Goal: Transaction & Acquisition: Subscribe to service/newsletter

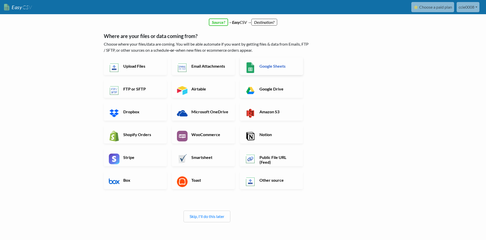
click at [272, 71] on link "Google Sheets" at bounding box center [271, 66] width 63 height 18
click at [205, 215] on link "Skip, I'll do this later" at bounding box center [207, 216] width 35 height 5
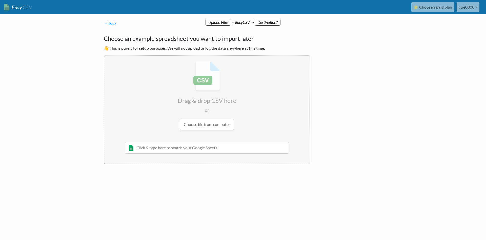
click at [209, 148] on input "text" at bounding box center [207, 148] width 164 height 12
click at [211, 128] on input "file" at bounding box center [206, 96] width 205 height 80
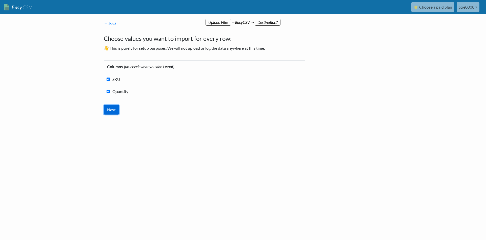
click at [114, 109] on input "Next" at bounding box center [111, 110] width 15 height 10
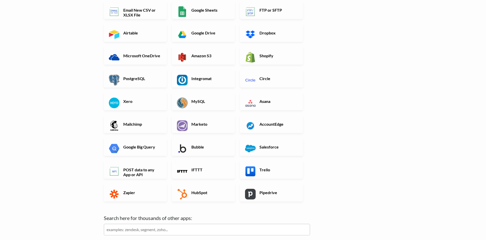
scroll to position [77, 0]
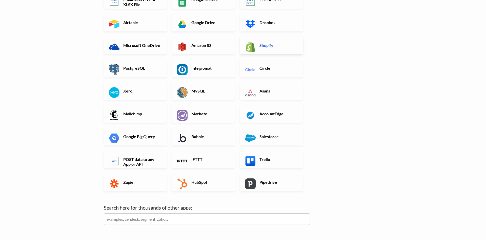
click at [287, 51] on link "Shopify" at bounding box center [271, 45] width 63 height 18
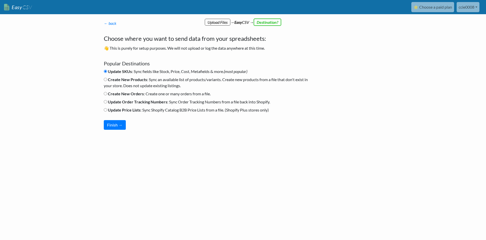
scroll to position [0, 0]
click at [116, 126] on button "Finish →" at bounding box center [115, 125] width 22 height 10
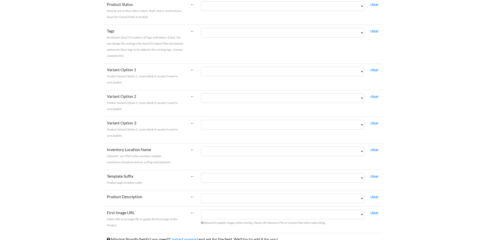
scroll to position [318, 0]
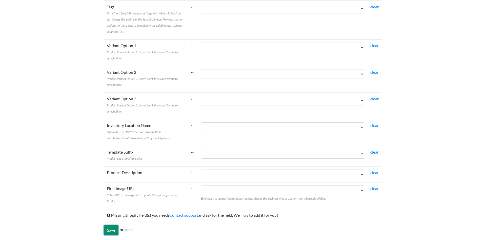
click at [116, 230] on input "Save" at bounding box center [111, 230] width 15 height 10
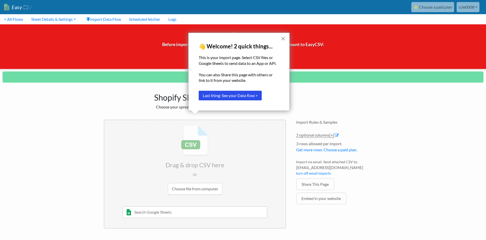
click at [284, 37] on button "×" at bounding box center [283, 38] width 5 height 8
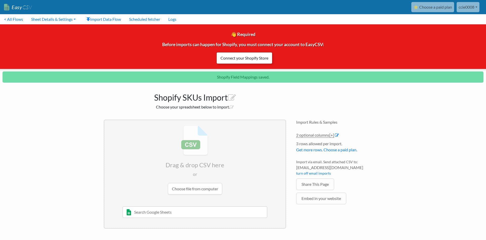
click at [245, 59] on link "Connect your Shopify Store" at bounding box center [245, 58] width 56 height 12
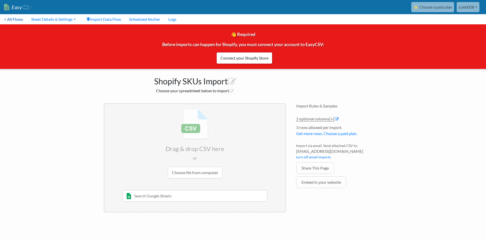
click at [17, 20] on link "< All Flows" at bounding box center [13, 19] width 27 height 10
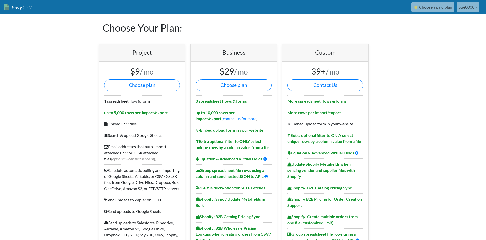
click at [15, 7] on link "Easy CSV" at bounding box center [18, 7] width 28 height 10
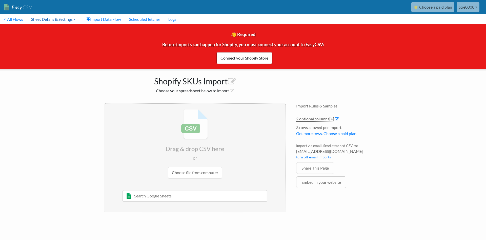
click at [57, 21] on link "Sheet Details & Settings" at bounding box center [53, 19] width 53 height 10
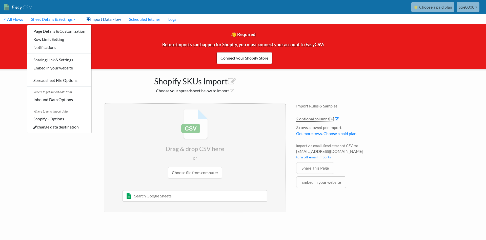
click at [100, 19] on link "Import Data Flow" at bounding box center [103, 19] width 43 height 10
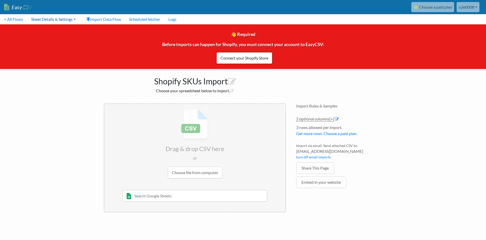
click at [33, 18] on link "Sheet Details & Settings" at bounding box center [53, 19] width 53 height 10
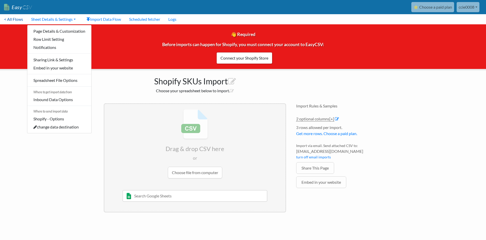
click at [14, 19] on link "< All Flows" at bounding box center [13, 19] width 27 height 10
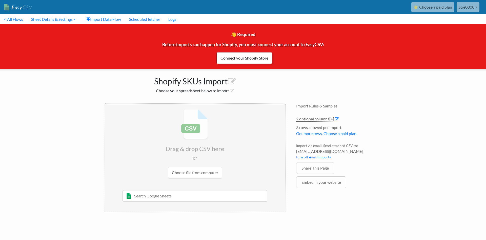
click at [256, 58] on link "Connect your Shopify Store" at bounding box center [245, 58] width 56 height 12
click at [102, 17] on link "Import Data Flow" at bounding box center [103, 19] width 43 height 10
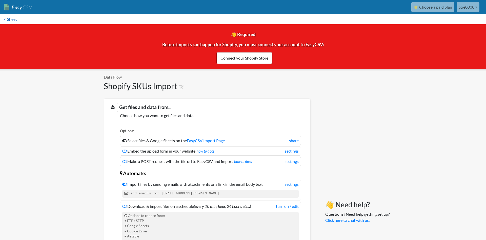
click at [12, 20] on link "< Sheet" at bounding box center [10, 19] width 21 height 10
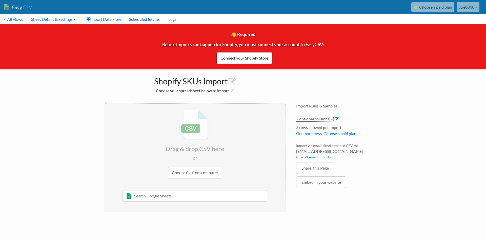
click at [138, 22] on link "Scheduled fetcher" at bounding box center [144, 19] width 39 height 10
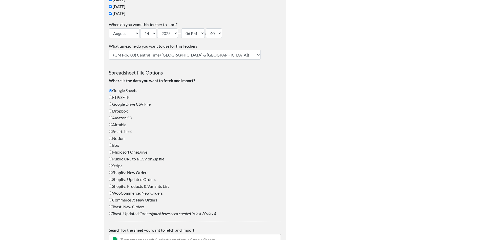
scroll to position [174, 0]
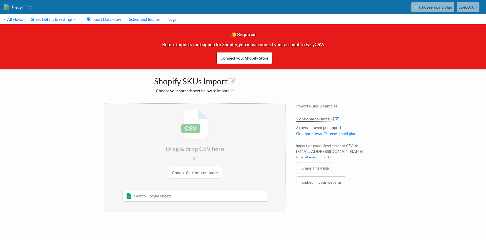
click at [178, 20] on link "Logs" at bounding box center [172, 19] width 16 height 10
click at [48, 19] on link "Sheet Details & Settings" at bounding box center [53, 19] width 53 height 10
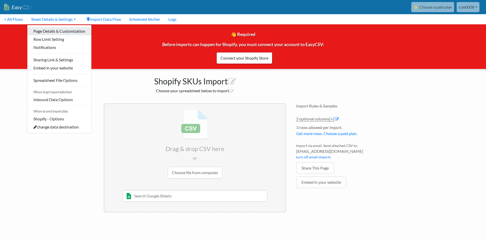
click at [50, 30] on link "Page Details & Customization" at bounding box center [59, 31] width 64 height 8
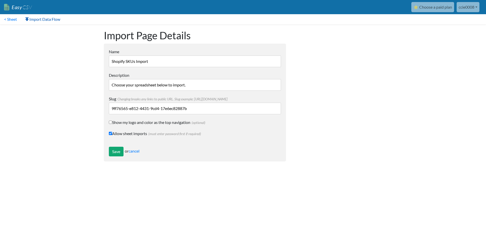
click at [39, 21] on link "Import Data Flow" at bounding box center [42, 19] width 43 height 10
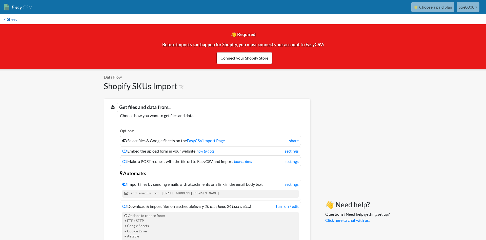
click at [13, 21] on link "< Sheet" at bounding box center [10, 19] width 21 height 10
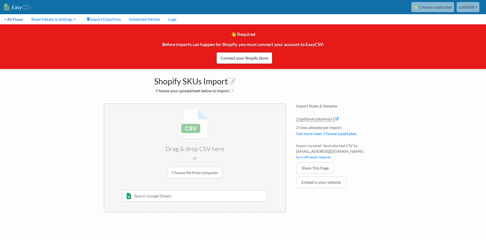
click at [14, 21] on link "< All Flows" at bounding box center [13, 19] width 27 height 10
click at [61, 22] on link "Sheet Details & Settings" at bounding box center [53, 19] width 53 height 10
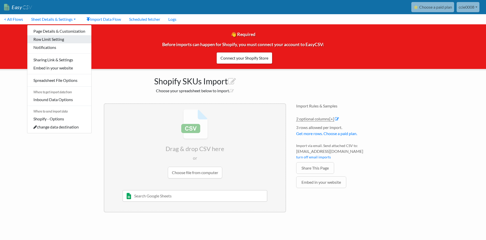
click at [55, 40] on link "Row Limit Setting" at bounding box center [59, 39] width 64 height 8
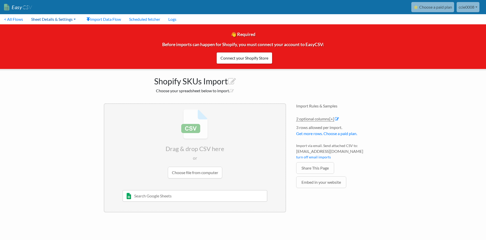
click at [51, 17] on link "Sheet Details & Settings" at bounding box center [53, 19] width 53 height 10
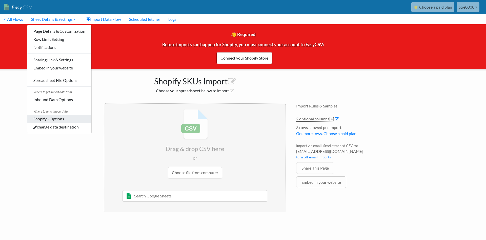
click at [54, 119] on link "Shopify - Options" at bounding box center [59, 119] width 64 height 8
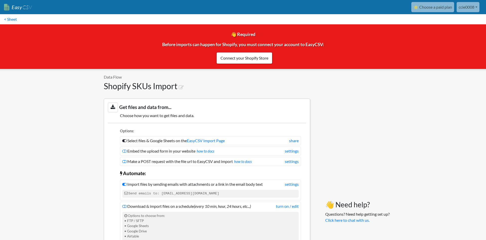
scroll to position [399, 0]
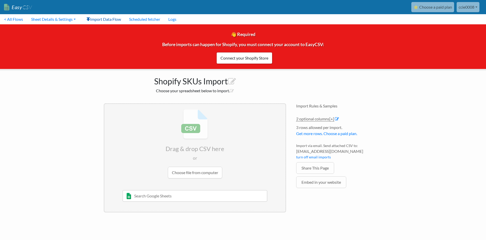
click at [96, 18] on link "Import Data Flow" at bounding box center [103, 19] width 43 height 10
click at [152, 18] on link "Scheduled fetcher" at bounding box center [144, 19] width 39 height 10
click at [181, 18] on link "Logs" at bounding box center [172, 19] width 16 height 10
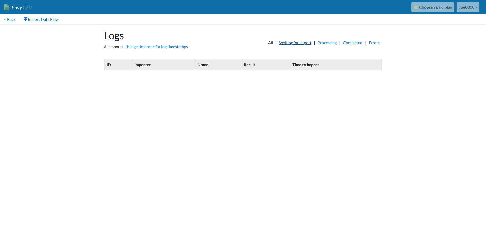
click at [300, 45] on link "Waiting for import" at bounding box center [295, 43] width 37 height 6
click at [324, 43] on link "Processing" at bounding box center [327, 43] width 24 height 6
click at [355, 43] on link "Completed" at bounding box center [353, 43] width 25 height 6
click at [378, 44] on link "Errors" at bounding box center [374, 43] width 16 height 6
click at [435, 7] on link "⭐ Choose a paid plan" at bounding box center [433, 7] width 43 height 10
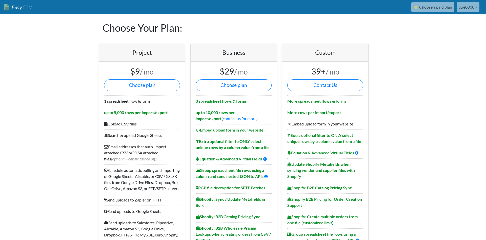
click at [470, 8] on link "ccie0008" at bounding box center [468, 7] width 23 height 10
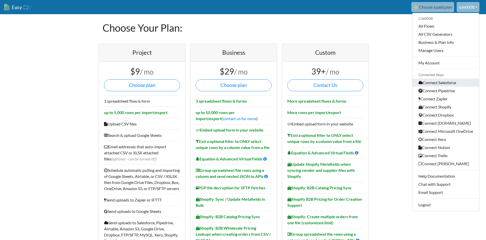
click at [445, 83] on link "Connect Salesforce" at bounding box center [446, 83] width 67 height 8
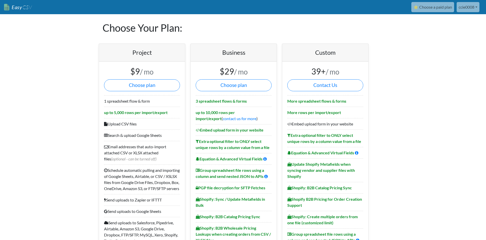
click at [477, 6] on link "ccie0008" at bounding box center [468, 7] width 23 height 10
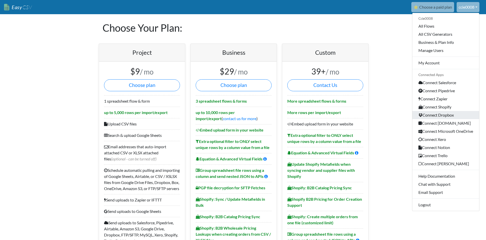
click at [439, 113] on link "Connect Dropbox" at bounding box center [446, 115] width 67 height 8
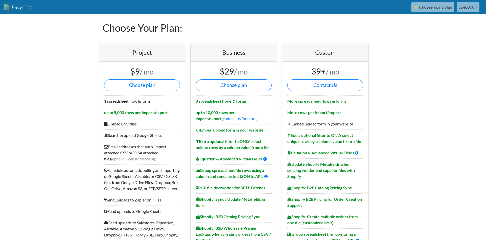
click at [466, 7] on link "ccie0008" at bounding box center [468, 7] width 23 height 10
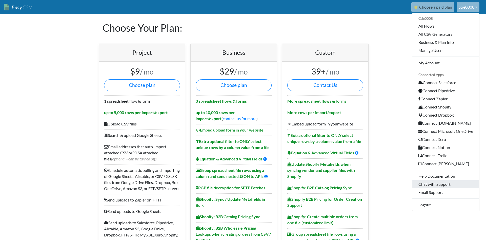
click at [446, 181] on link "Chat with Support" at bounding box center [446, 184] width 67 height 8
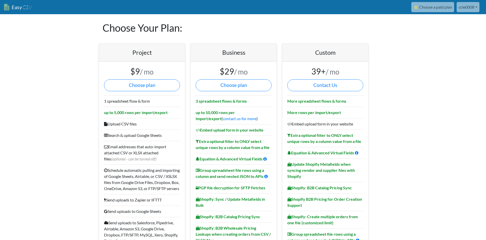
click at [467, 7] on link "ccie0008" at bounding box center [468, 7] width 23 height 10
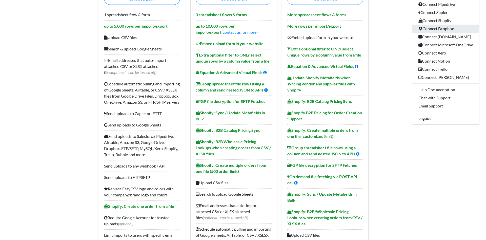
scroll to position [103, 0]
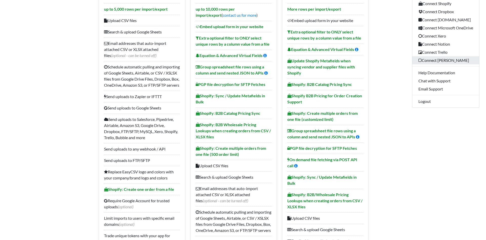
click at [438, 61] on link "Connect [PERSON_NAME]" at bounding box center [446, 60] width 67 height 8
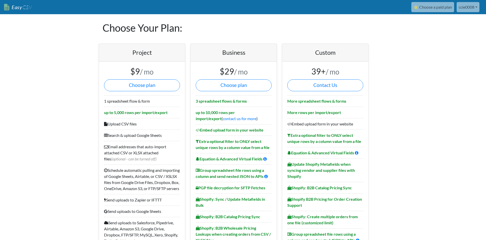
scroll to position [103, 0]
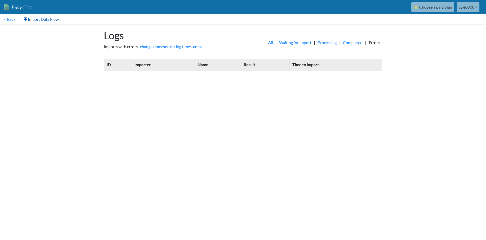
click at [36, 21] on link "Import Data Flow" at bounding box center [41, 19] width 43 height 10
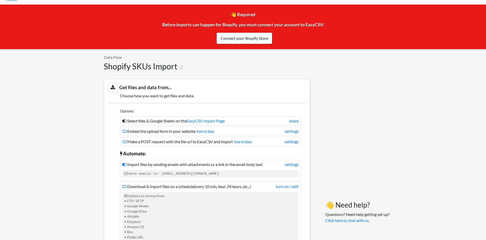
scroll to position [26, 0]
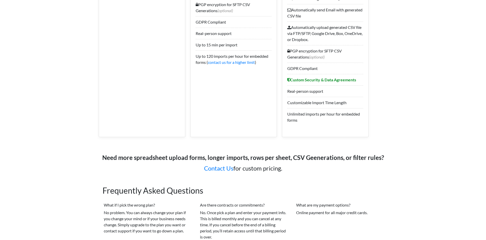
scroll to position [723, 0]
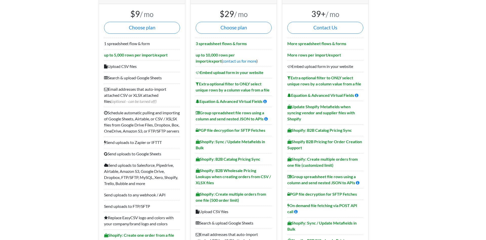
scroll to position [26, 0]
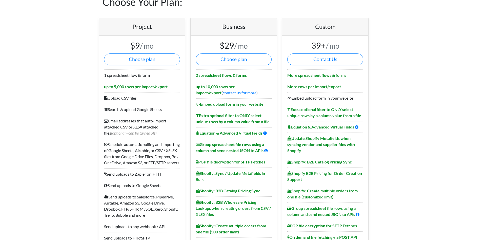
click at [257, 62] on button "Choose plan" at bounding box center [234, 59] width 76 height 12
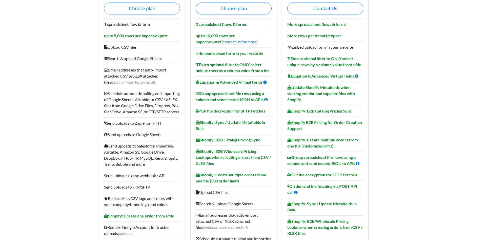
scroll to position [77, 0]
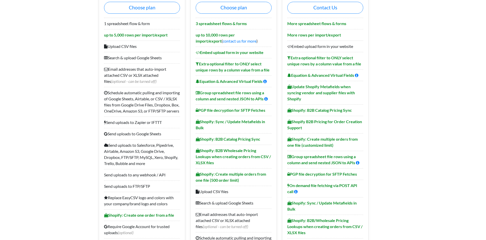
click at [239, 141] on b "Shopify: B2B Catalog Pricing Sync" at bounding box center [228, 139] width 65 height 5
click at [208, 140] on b "Shopify: B2B Catalog Pricing Sync" at bounding box center [228, 139] width 65 height 5
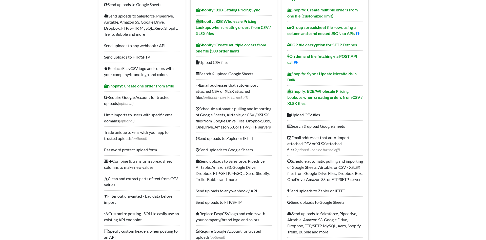
scroll to position [310, 0]
